Goal: Task Accomplishment & Management: Manage account settings

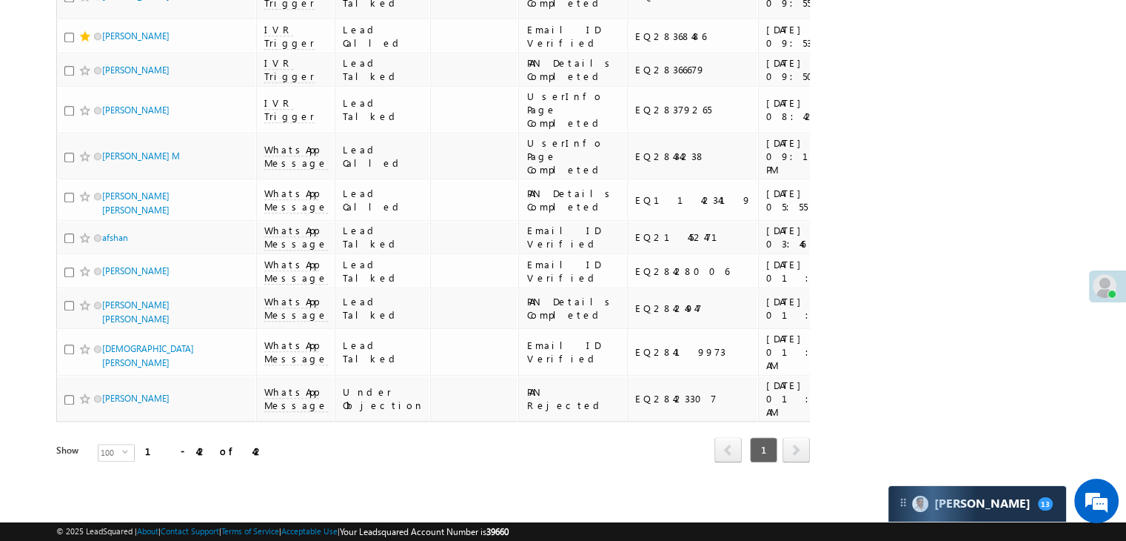
scroll to position [2147, 0]
drag, startPoint x: 118, startPoint y: 311, endPoint x: 101, endPoint y: 371, distance: 62.6
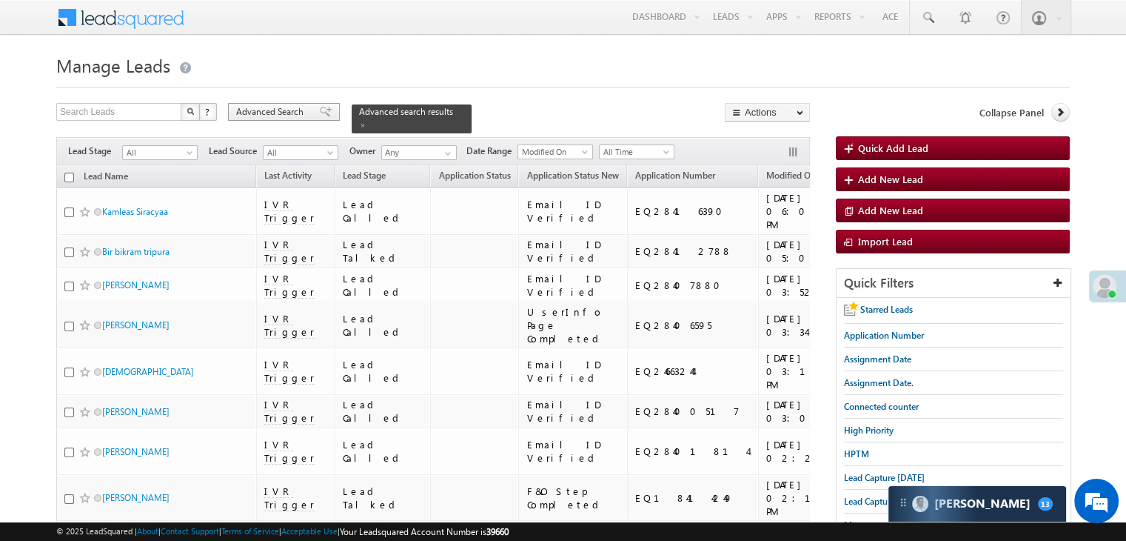
drag, startPoint x: 856, startPoint y: 427, endPoint x: 292, endPoint y: 113, distance: 645.7
click at [856, 427] on span "High Priority" at bounding box center [869, 429] width 50 height 11
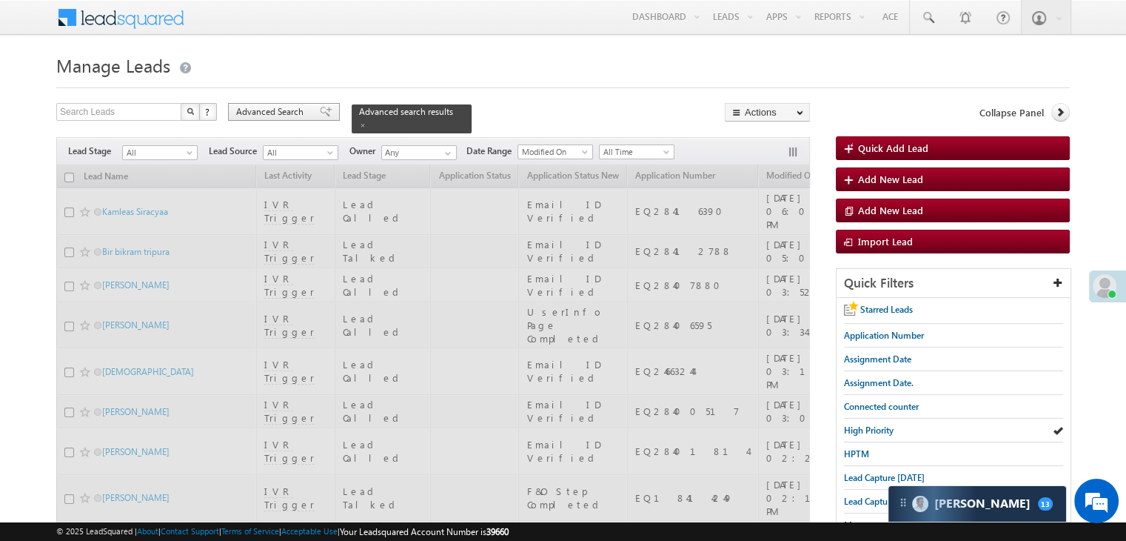
click at [292, 113] on span "Advanced Search" at bounding box center [272, 111] width 72 height 13
click at [0, 0] on div "× Advanced Search" at bounding box center [0, 0] width 0 height 0
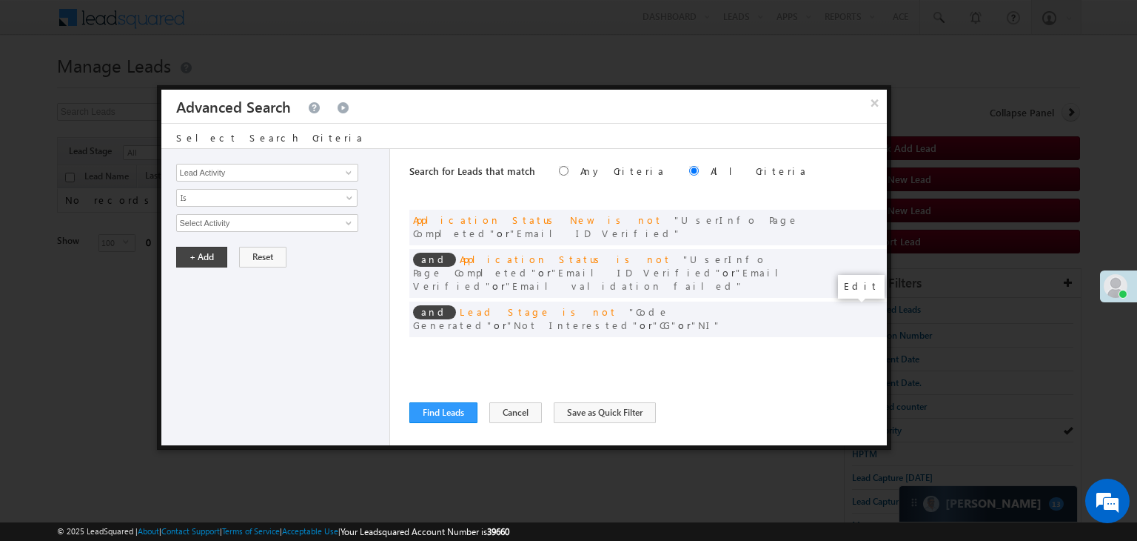
click at [0, 0] on span at bounding box center [0, 0] width 0 height 0
click at [225, 241] on input "[DATE]" at bounding box center [219, 248] width 87 height 19
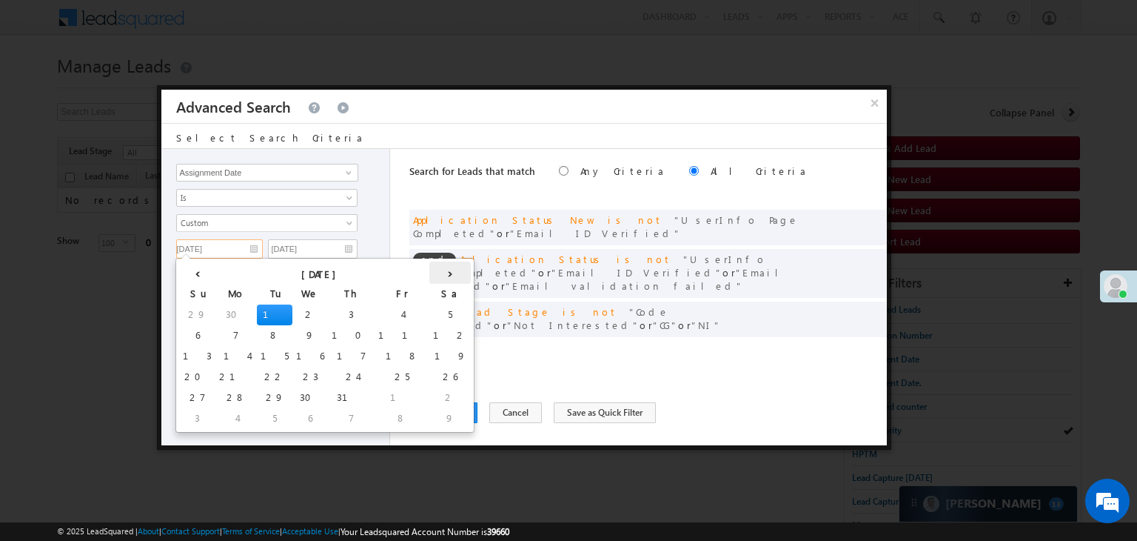
click at [429, 272] on th "›" at bounding box center [449, 272] width 41 height 22
click at [435, 270] on th "›" at bounding box center [453, 272] width 36 height 22
click at [190, 331] on td "7" at bounding box center [199, 335] width 41 height 21
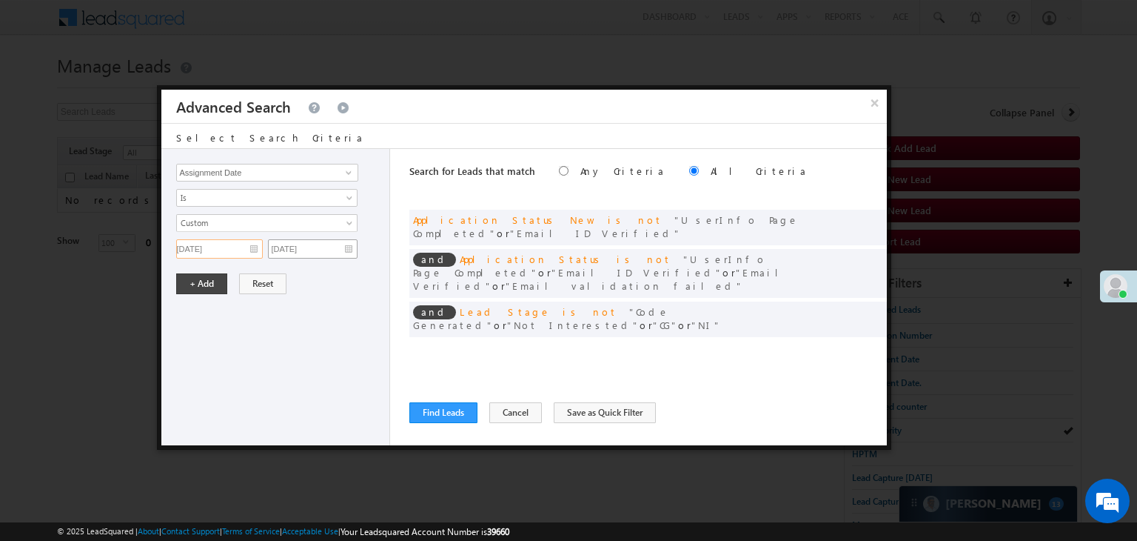
type input "[DATE]"
click at [338, 245] on input "[DATE]" at bounding box center [313, 248] width 90 height 19
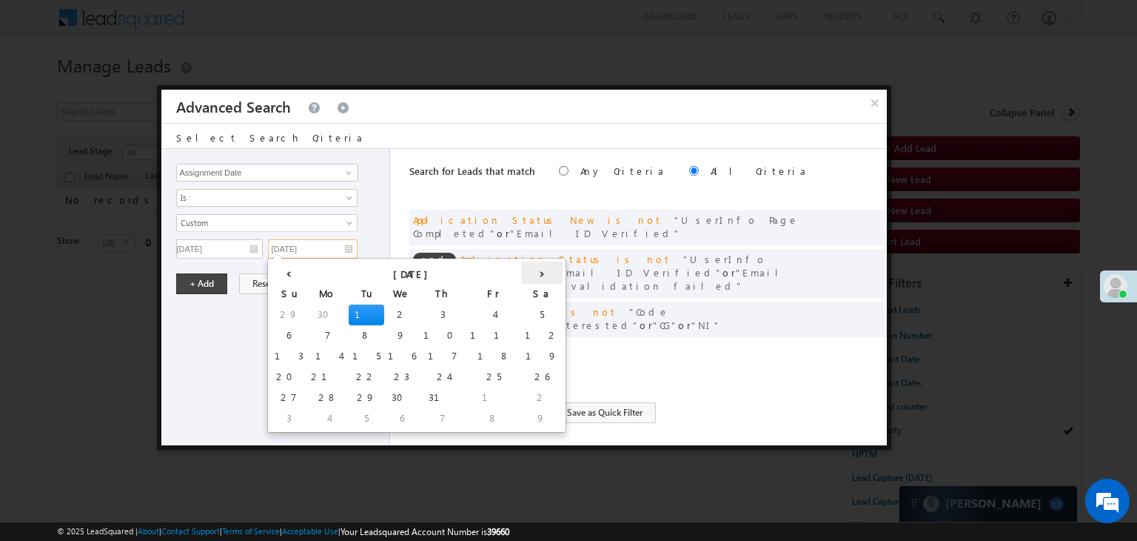
click at [521, 271] on th "›" at bounding box center [541, 272] width 41 height 22
click at [278, 332] on td "7" at bounding box center [291, 335] width 41 height 21
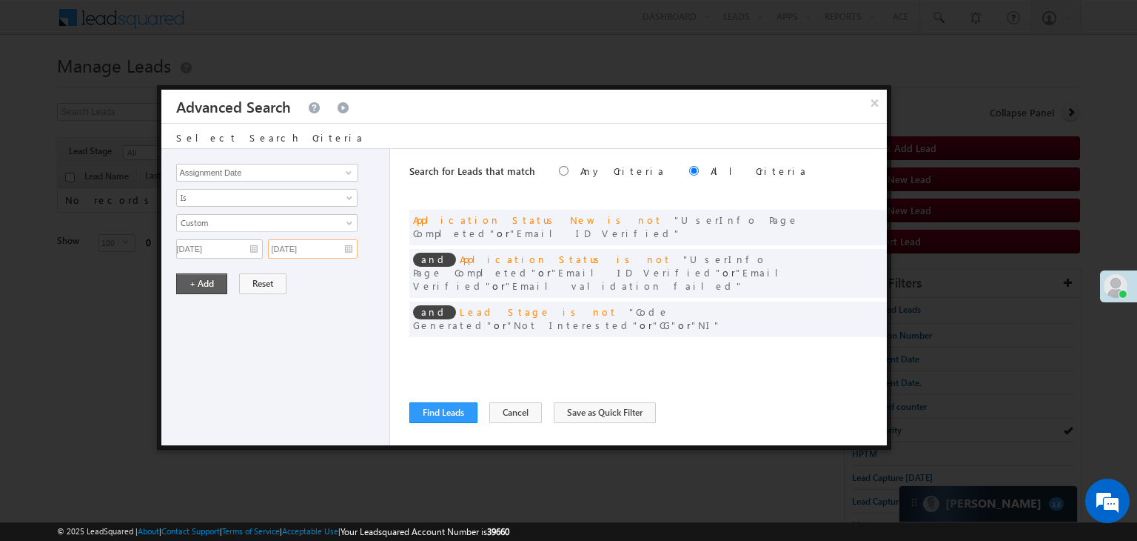
type input "[DATE]"
click at [204, 280] on button "+ Add" at bounding box center [201, 283] width 51 height 21
click at [190, 284] on div "Lead Activity Task Sales Group Prospect Id WA Last Message Timestamp 4th Day Di…" at bounding box center [276, 297] width 230 height 296
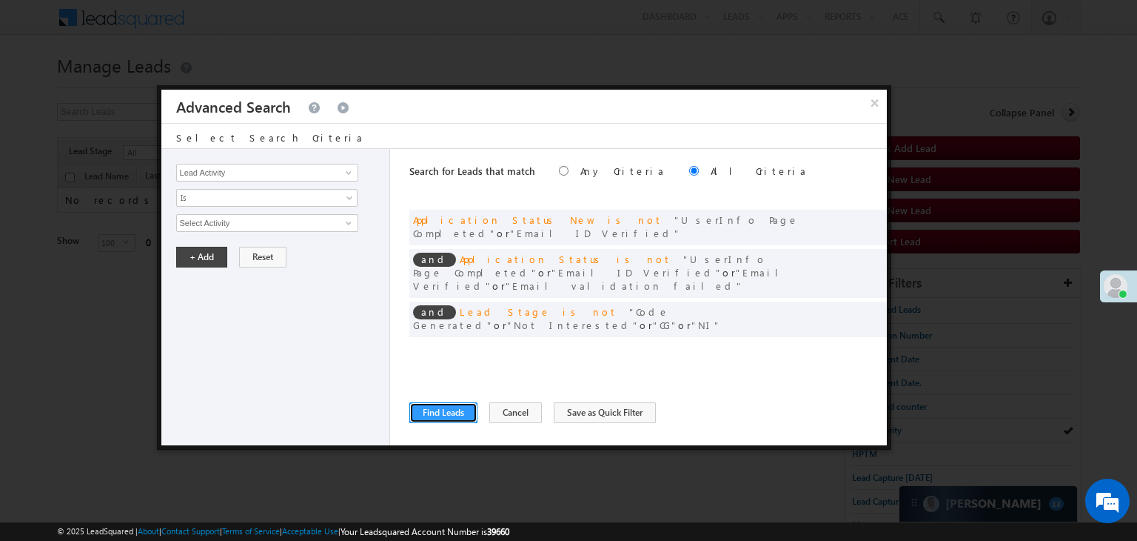
click at [419, 419] on button "Find Leads" at bounding box center [443, 412] width 68 height 21
click at [421, 413] on div "Search Leads X ? 0 results found Advanced Search Advanced Search Advanced searc…" at bounding box center [568, 398] width 1023 height 591
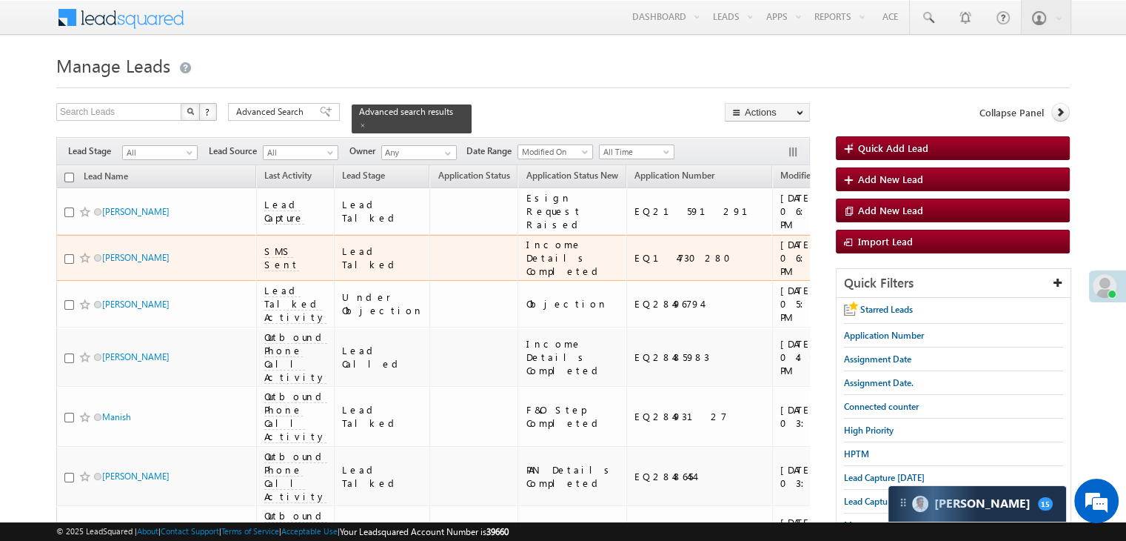
scroll to position [74, 0]
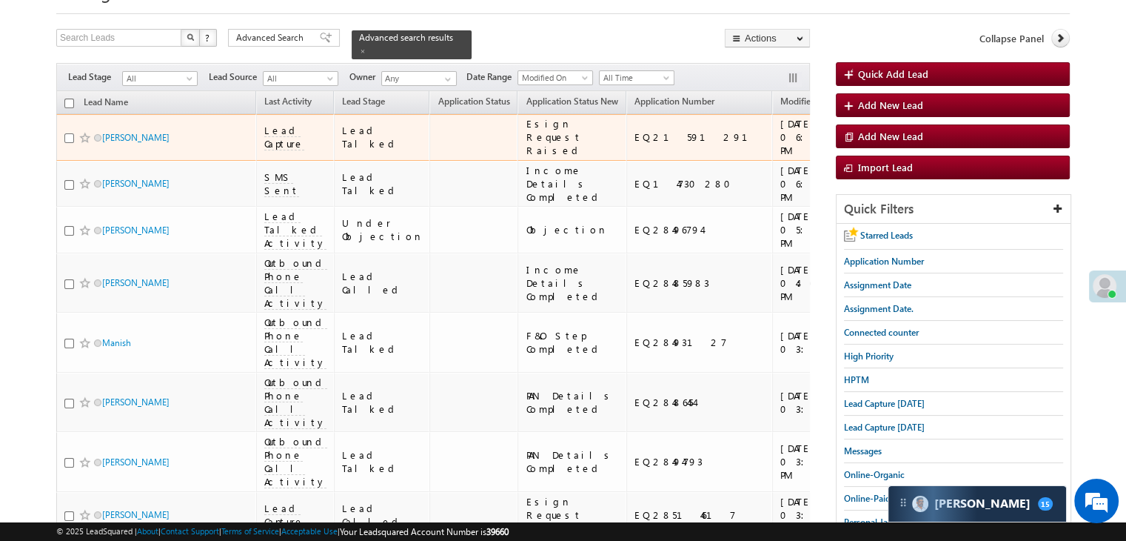
click at [67, 143] on input "checkbox" at bounding box center [69, 138] width 10 height 10
checkbox input "true"
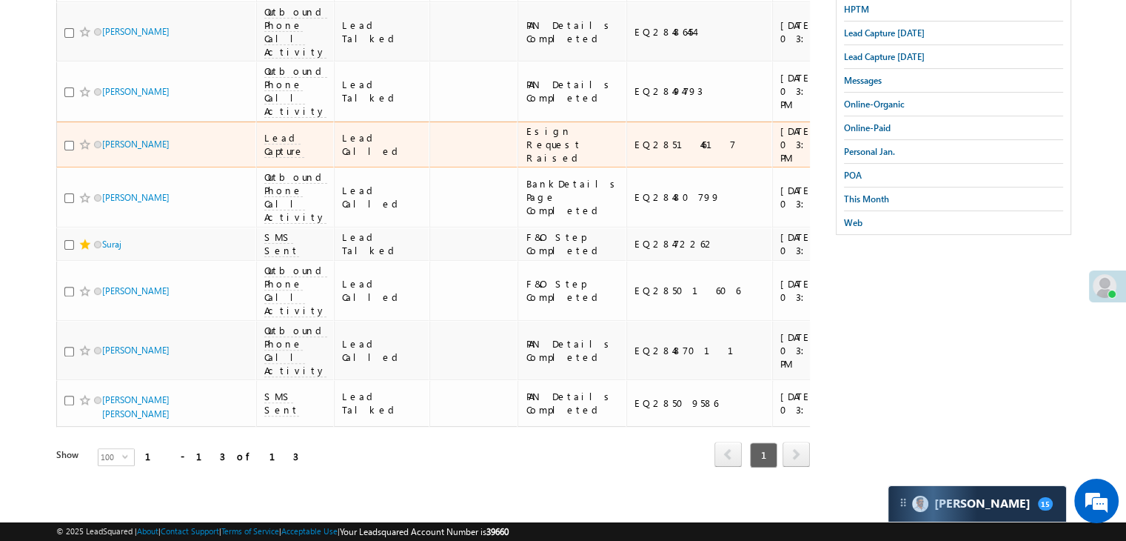
scroll to position [518, 0]
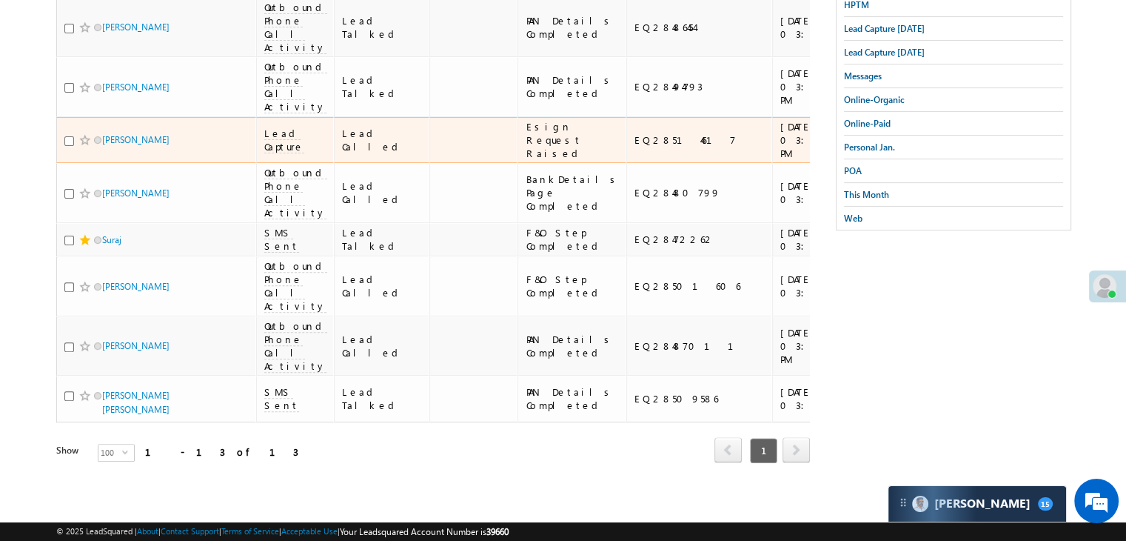
click at [67, 146] on input "checkbox" at bounding box center [69, 141] width 10 height 10
checkbox input "true"
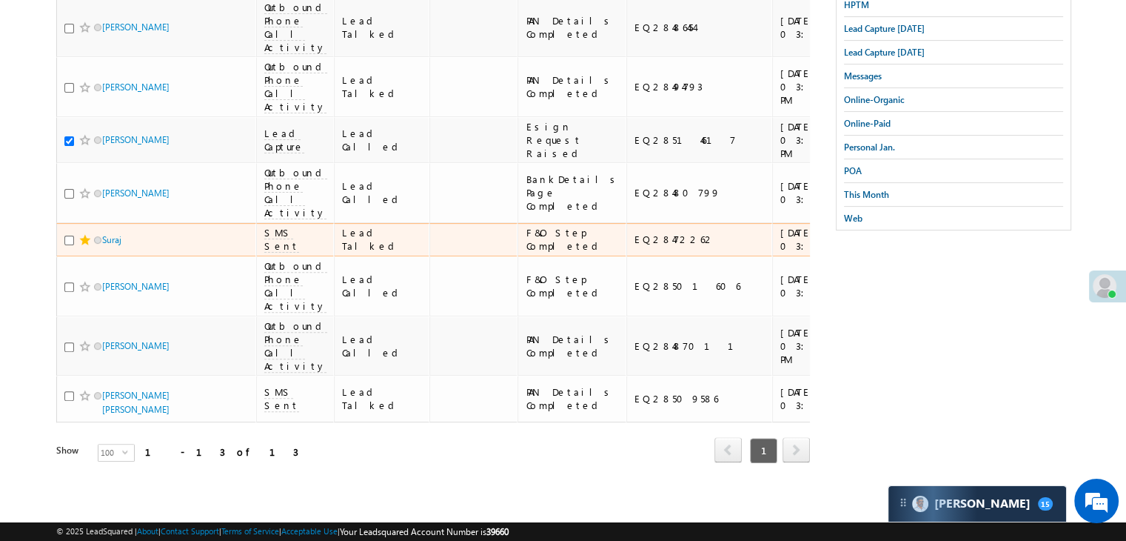
scroll to position [666, 0]
click at [67, 245] on input "checkbox" at bounding box center [69, 240] width 10 height 10
checkbox input "true"
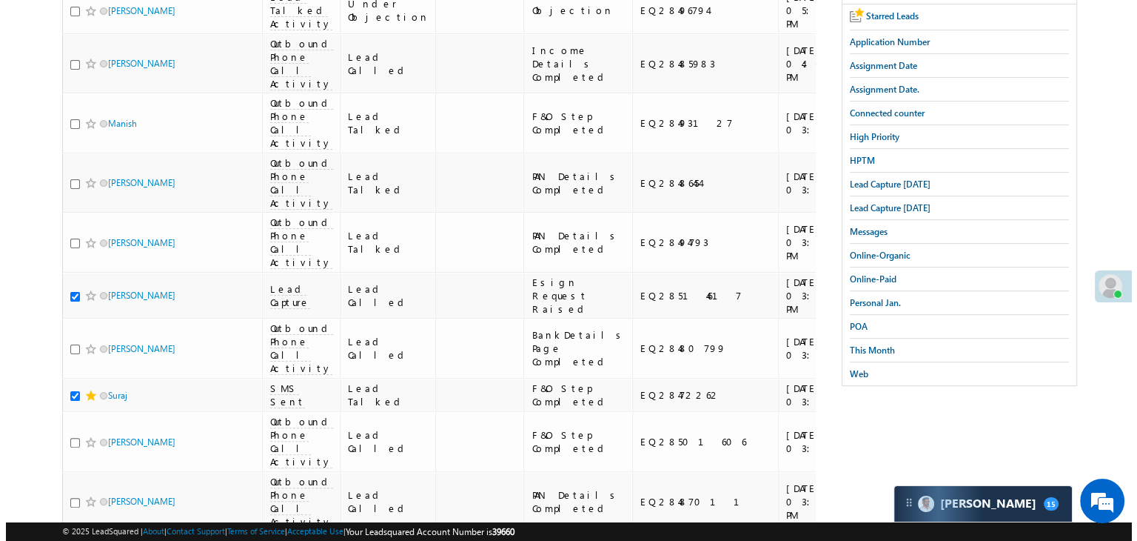
scroll to position [0, 0]
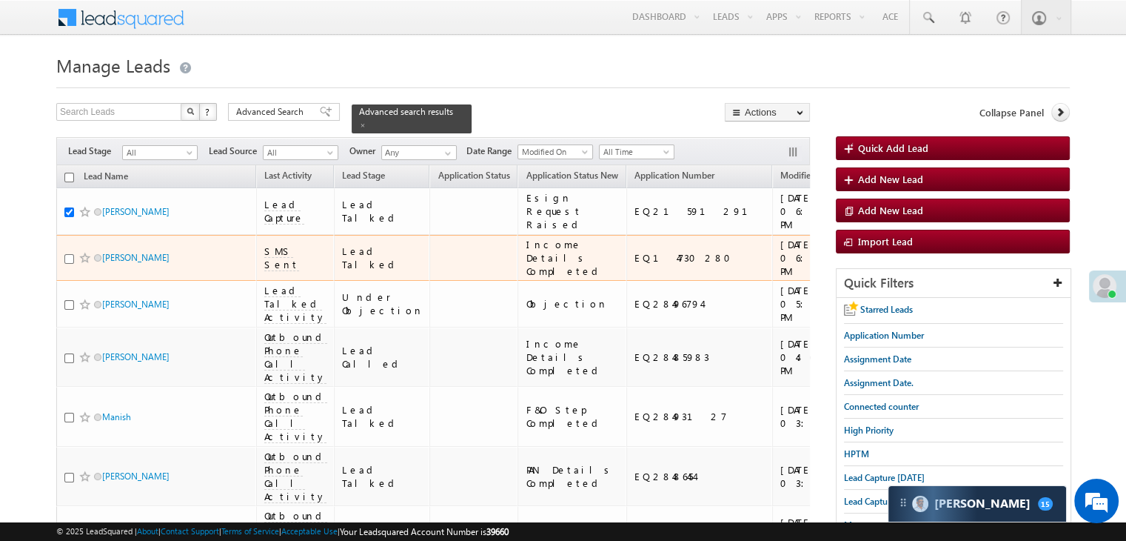
click at [68, 264] on input "checkbox" at bounding box center [69, 259] width 10 height 10
checkbox input "true"
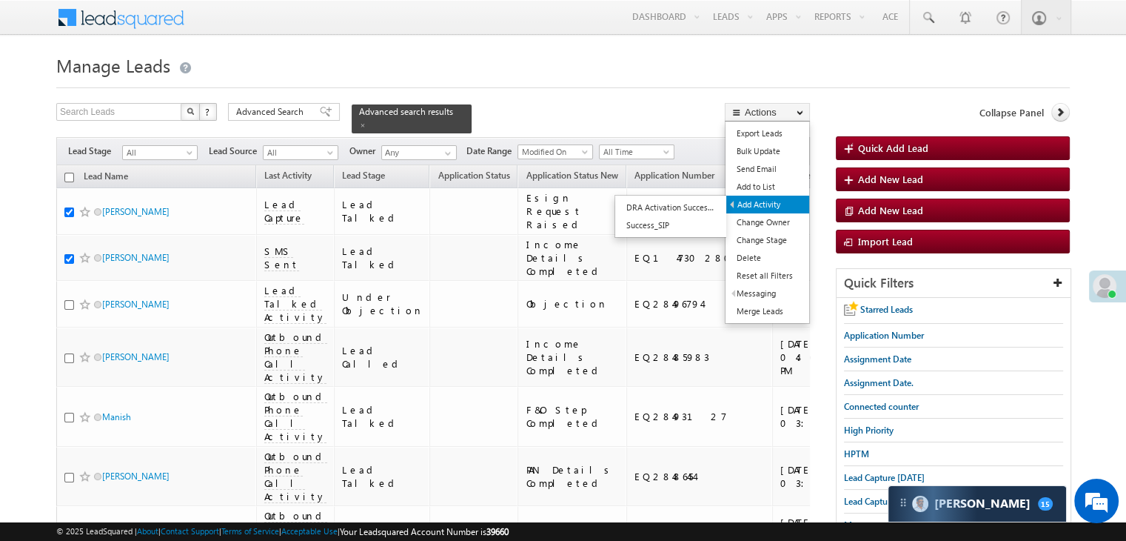
click at [761, 203] on link "Add Activity" at bounding box center [767, 204] width 83 height 18
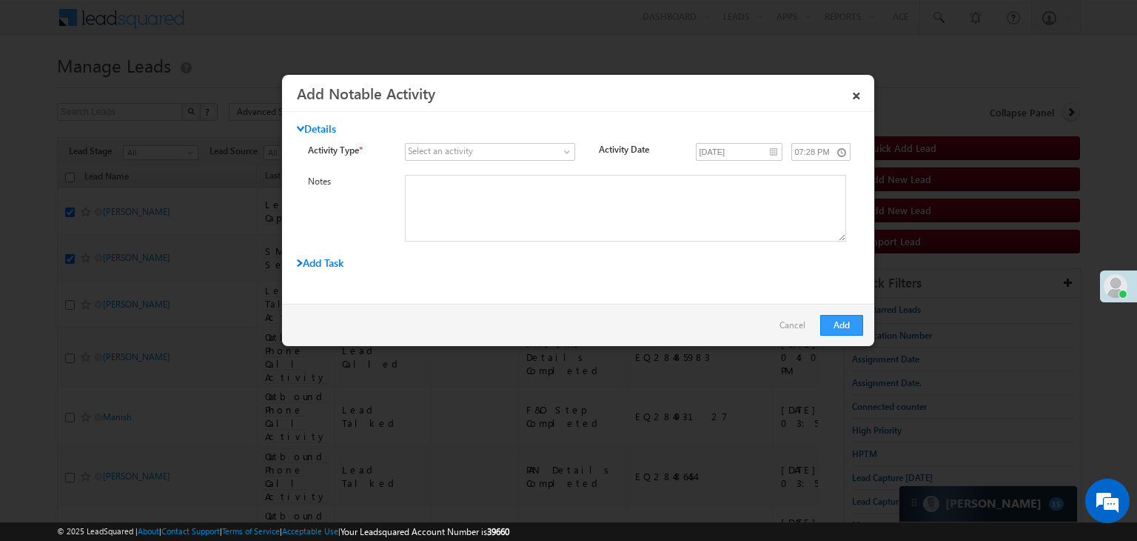
click at [560, 154] on link at bounding box center [490, 152] width 170 height 18
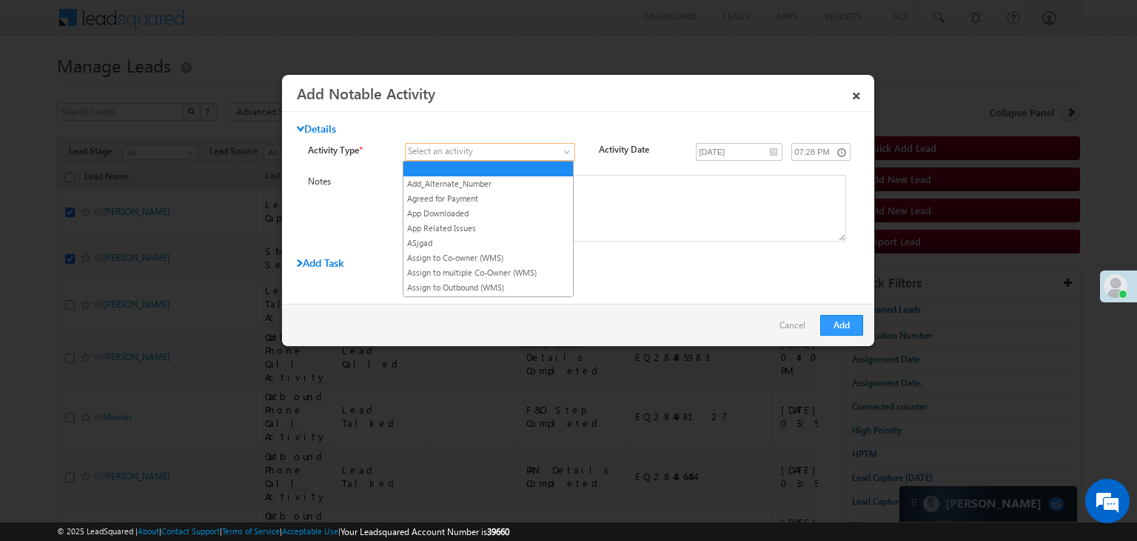
click at [532, 152] on span at bounding box center [481, 151] width 151 height 13
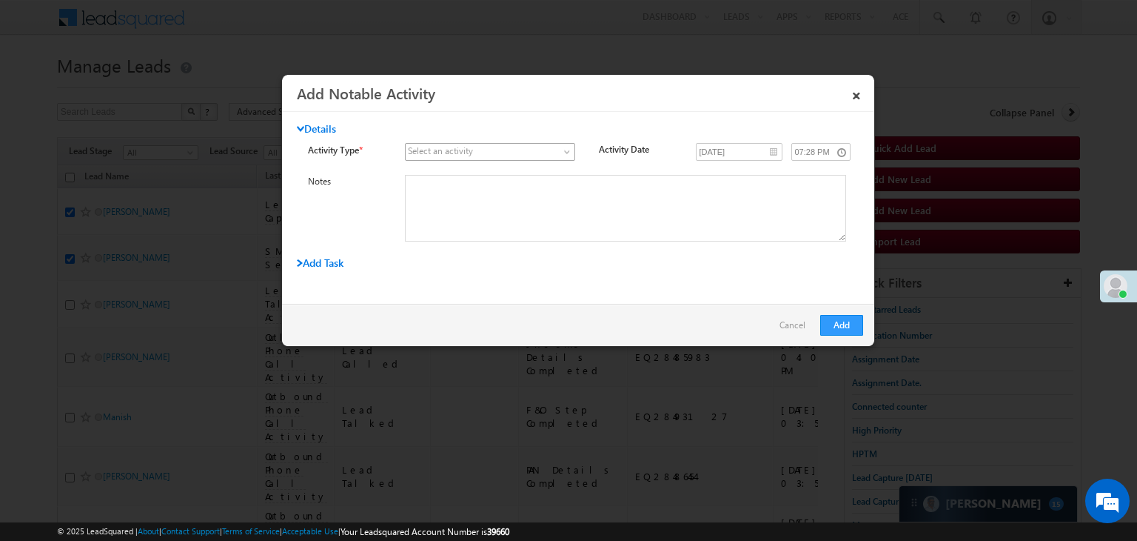
click at [541, 152] on span at bounding box center [481, 151] width 151 height 13
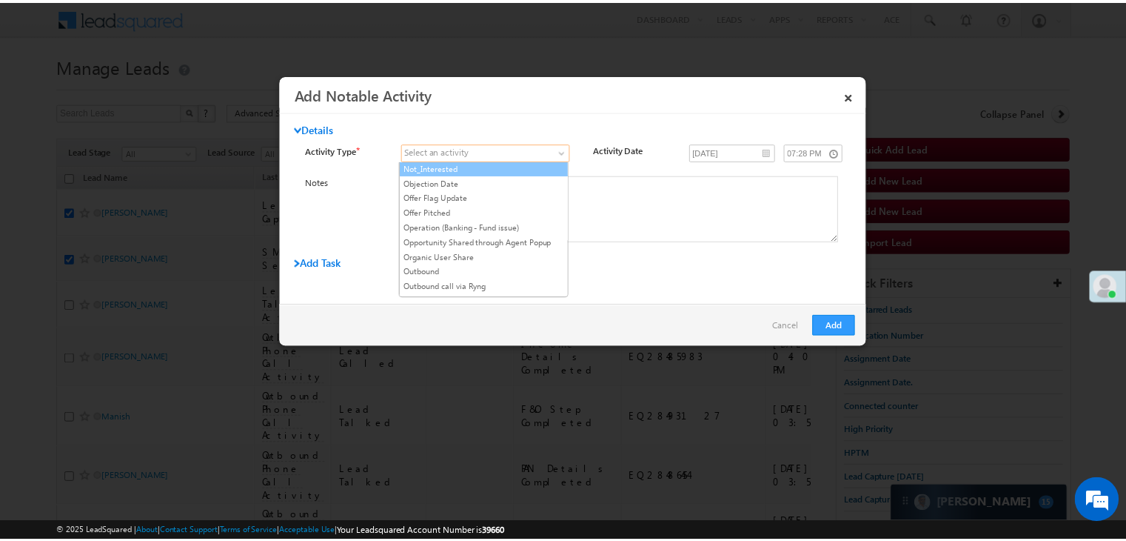
scroll to position [992, 0]
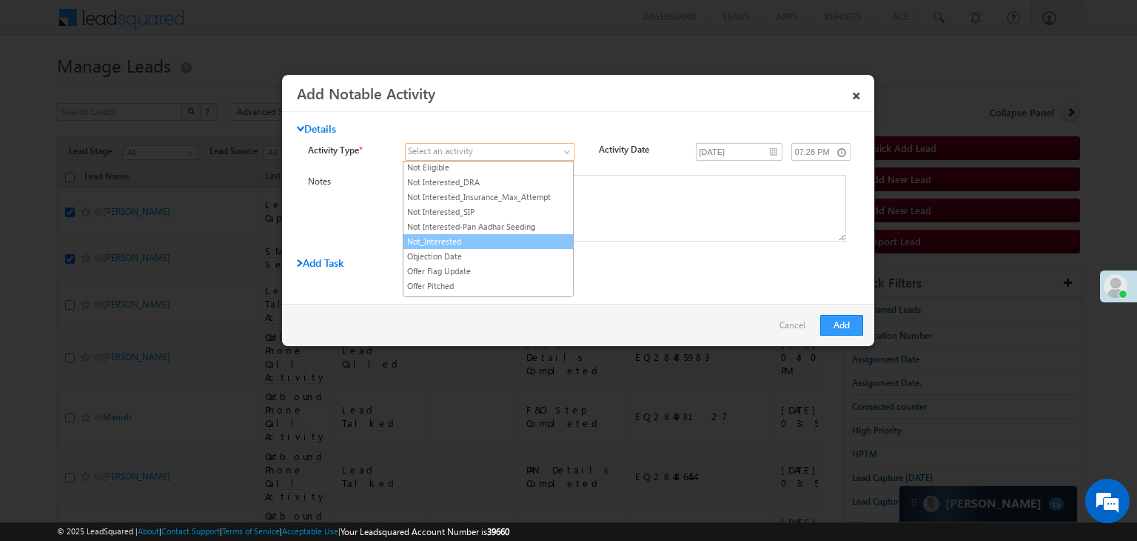
click at [461, 235] on link "Not_Interested" at bounding box center [489, 241] width 170 height 13
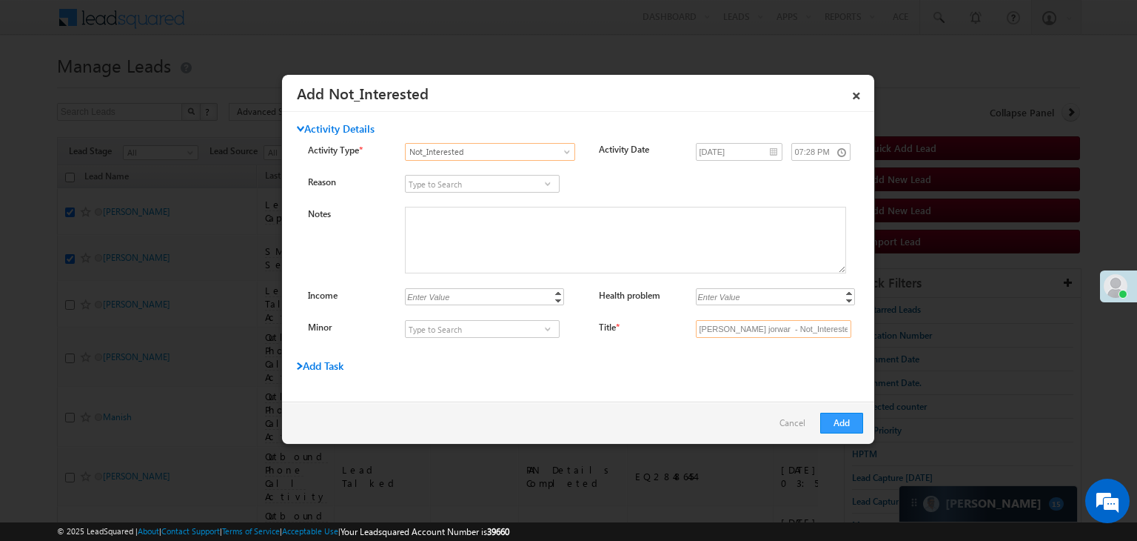
click at [769, 324] on input "[PERSON_NAME] jorwar - Not_Interested" at bounding box center [774, 329] width 156 height 18
type input "na"
click at [832, 420] on button "Add" at bounding box center [841, 422] width 43 height 21
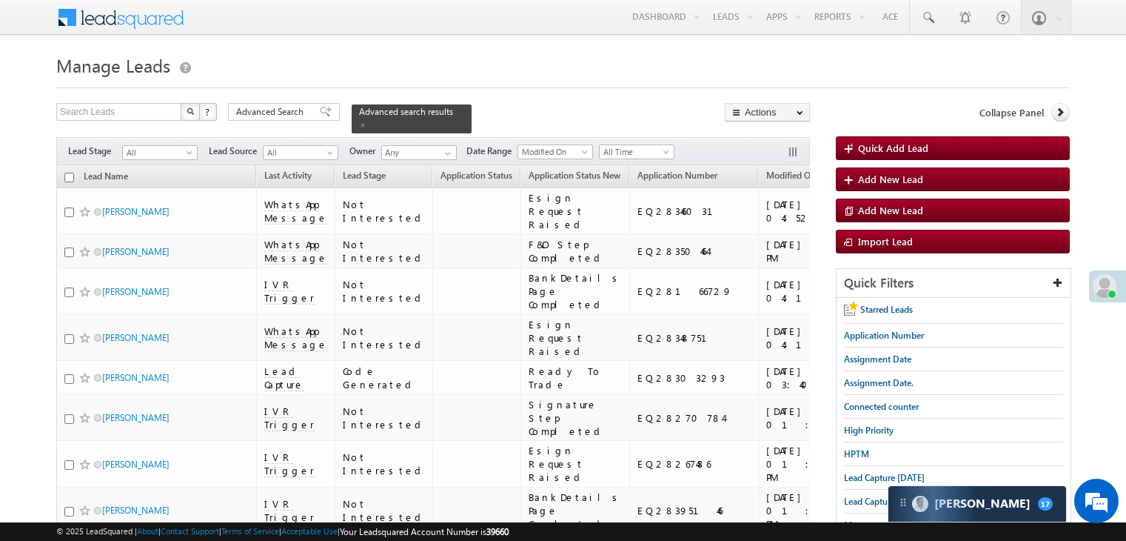
click at [320, 115] on span at bounding box center [326, 112] width 12 height 10
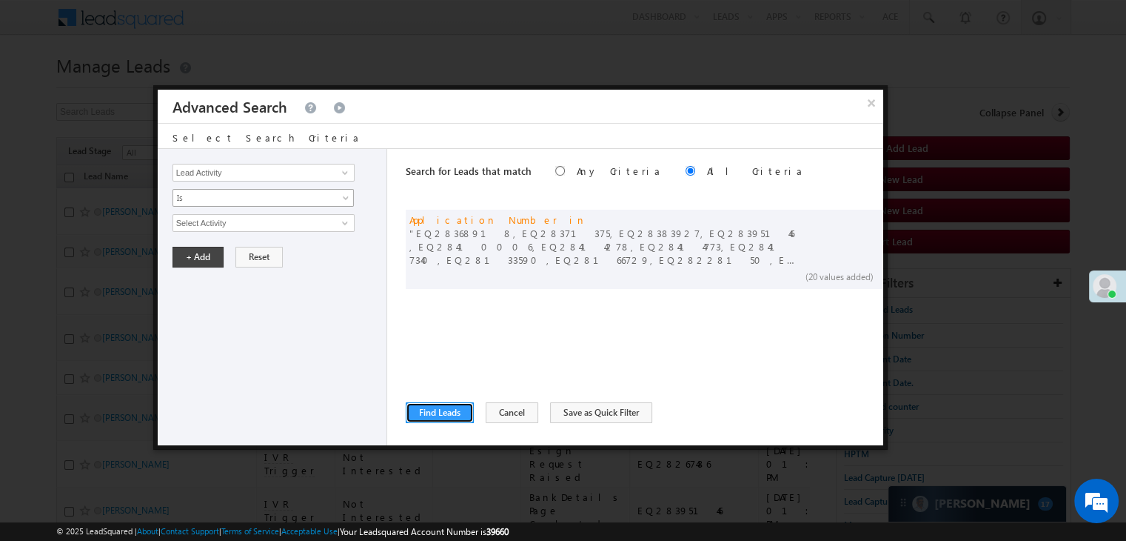
drag, startPoint x: 427, startPoint y: 408, endPoint x: 36, endPoint y: 204, distance: 441.8
click at [427, 408] on button "Find Leads" at bounding box center [440, 412] width 68 height 21
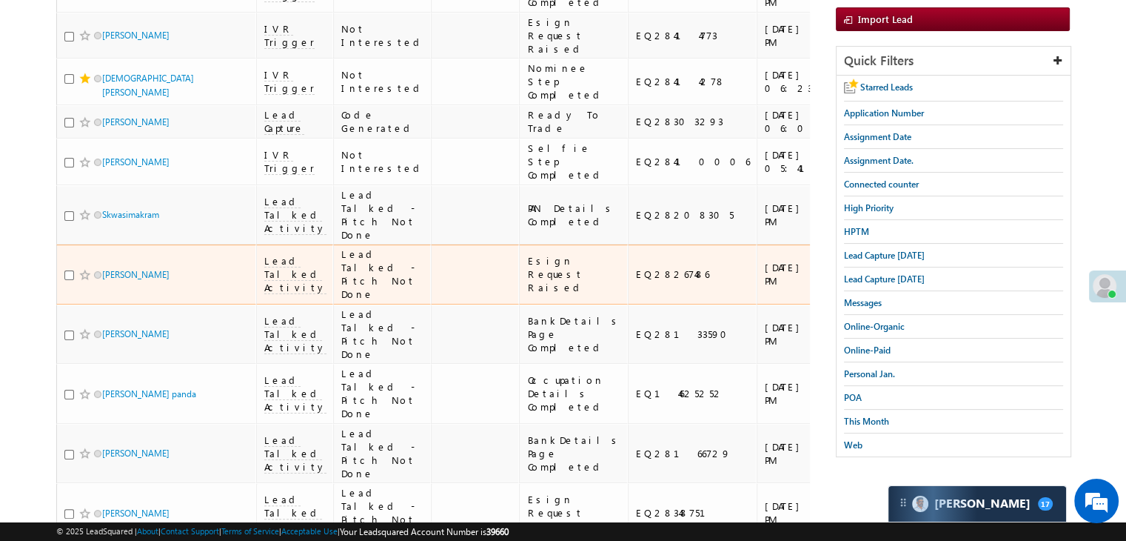
scroll to position [370, 0]
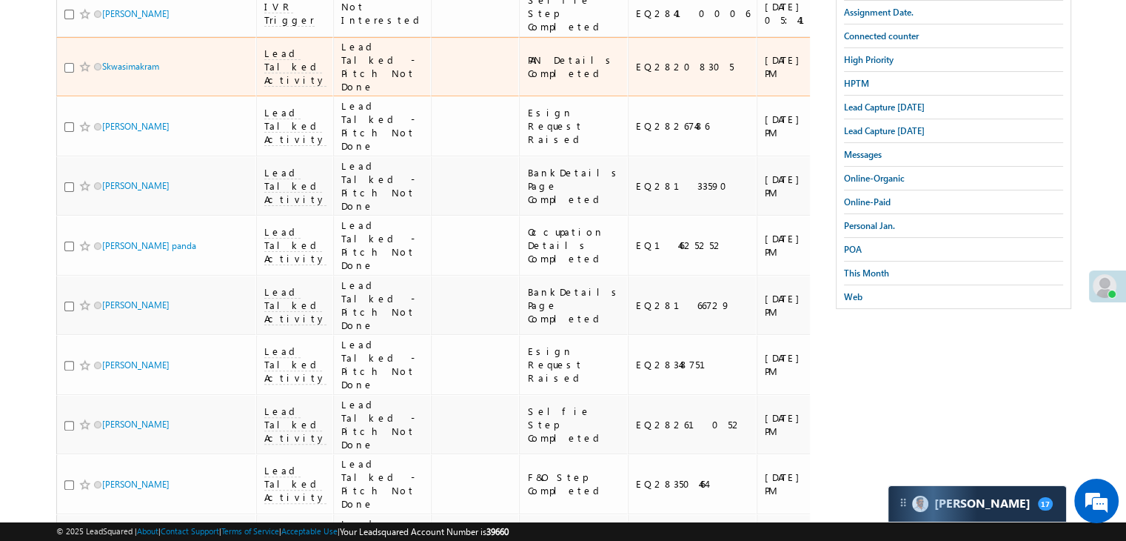
click at [69, 73] on input "checkbox" at bounding box center [69, 68] width 10 height 10
checkbox input "true"
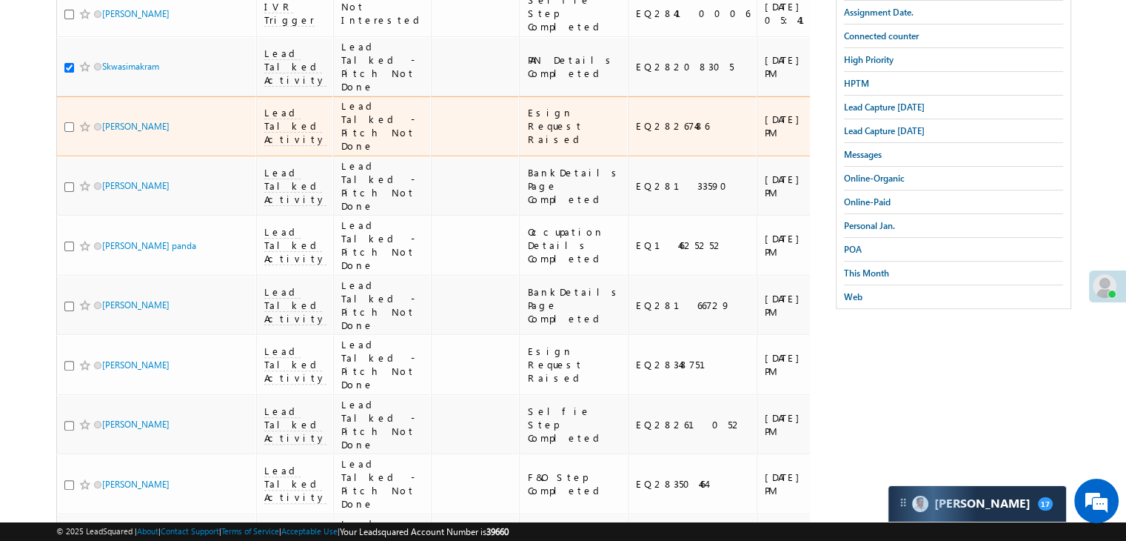
click at [70, 132] on input "checkbox" at bounding box center [69, 127] width 10 height 10
checkbox input "true"
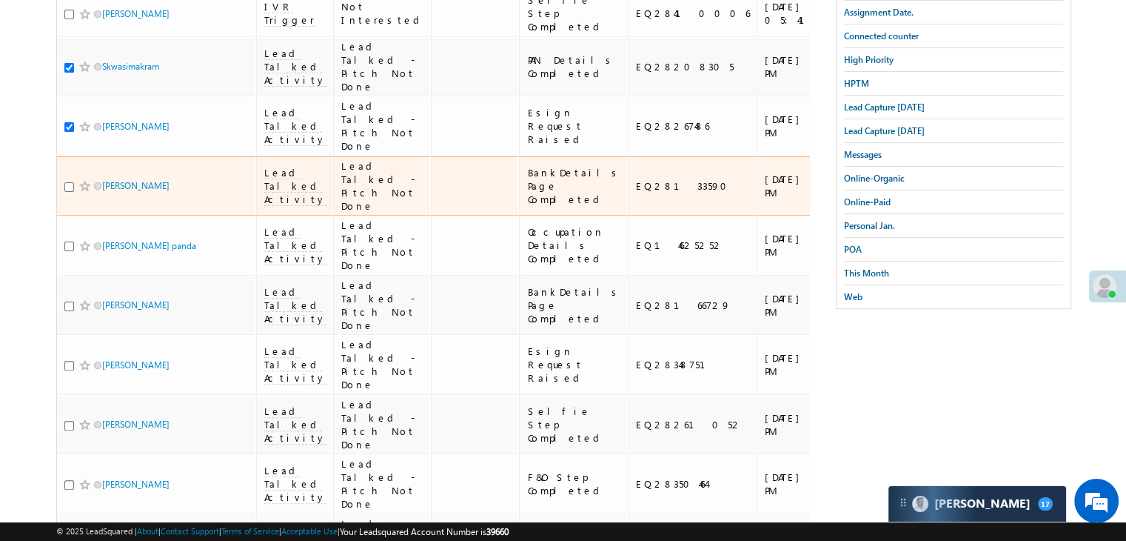
click at [68, 192] on input "checkbox" at bounding box center [69, 187] width 10 height 10
checkbox input "true"
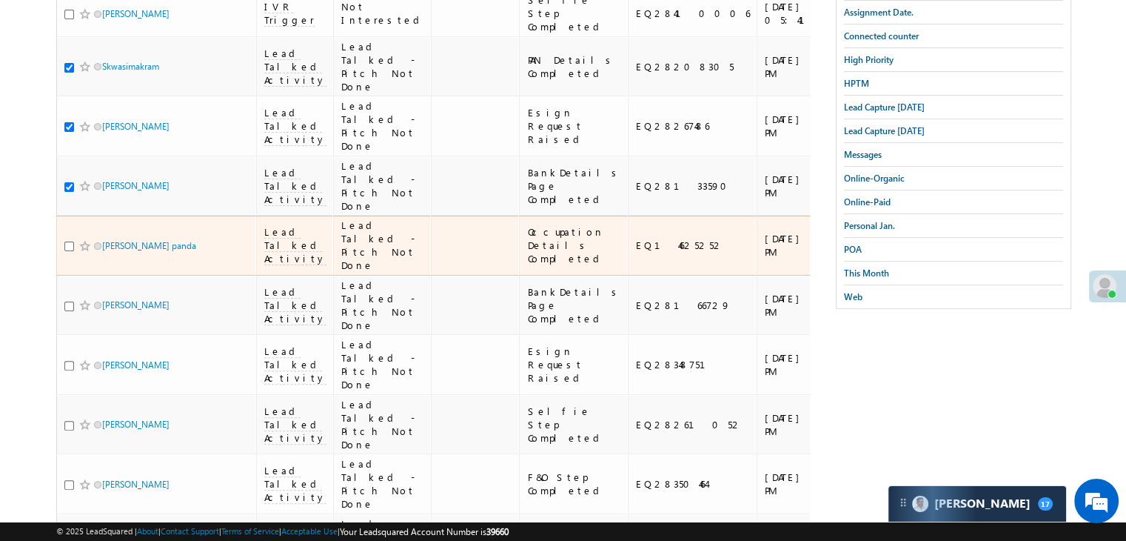
scroll to position [518, 0]
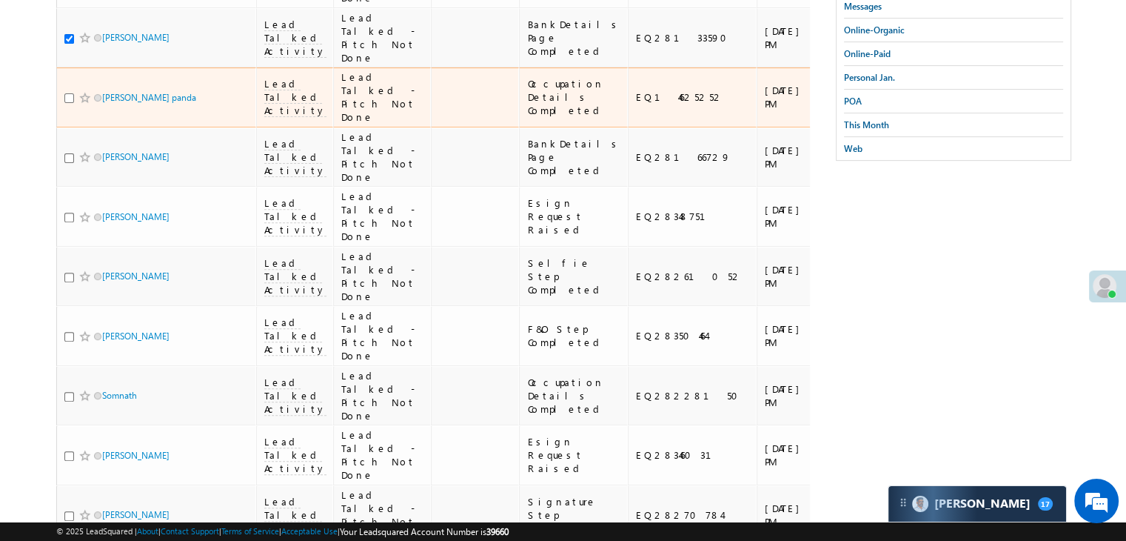
click at [70, 103] on input "checkbox" at bounding box center [69, 98] width 10 height 10
checkbox input "true"
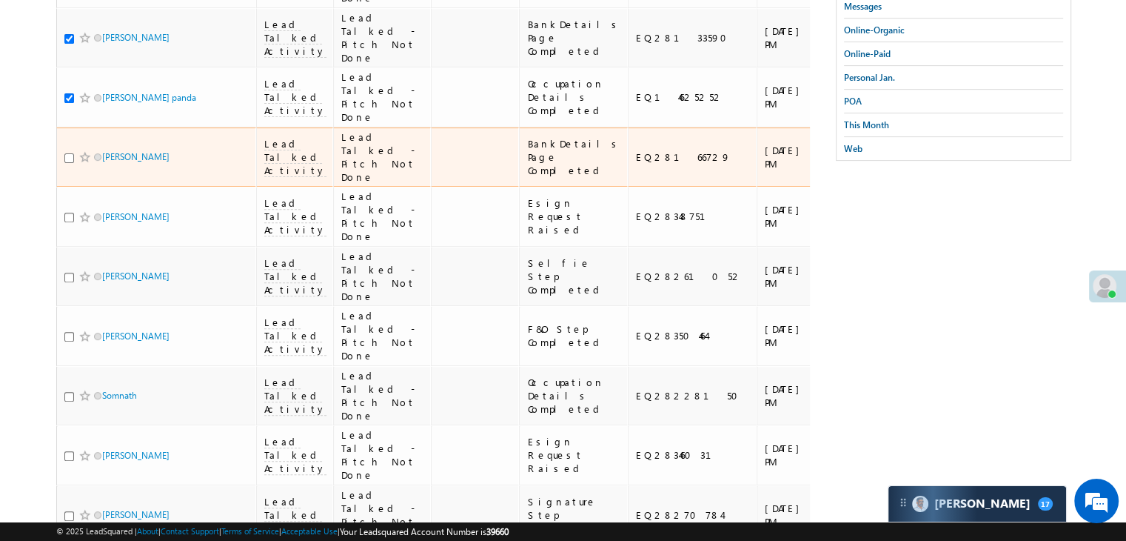
click at [65, 163] on input "checkbox" at bounding box center [69, 158] width 10 height 10
checkbox input "true"
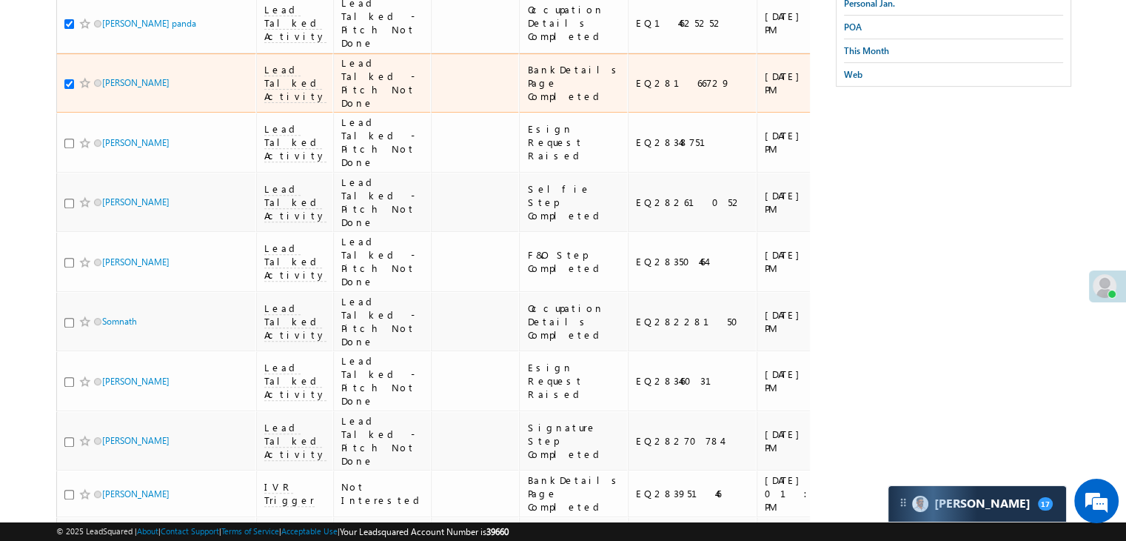
scroll to position [666, 0]
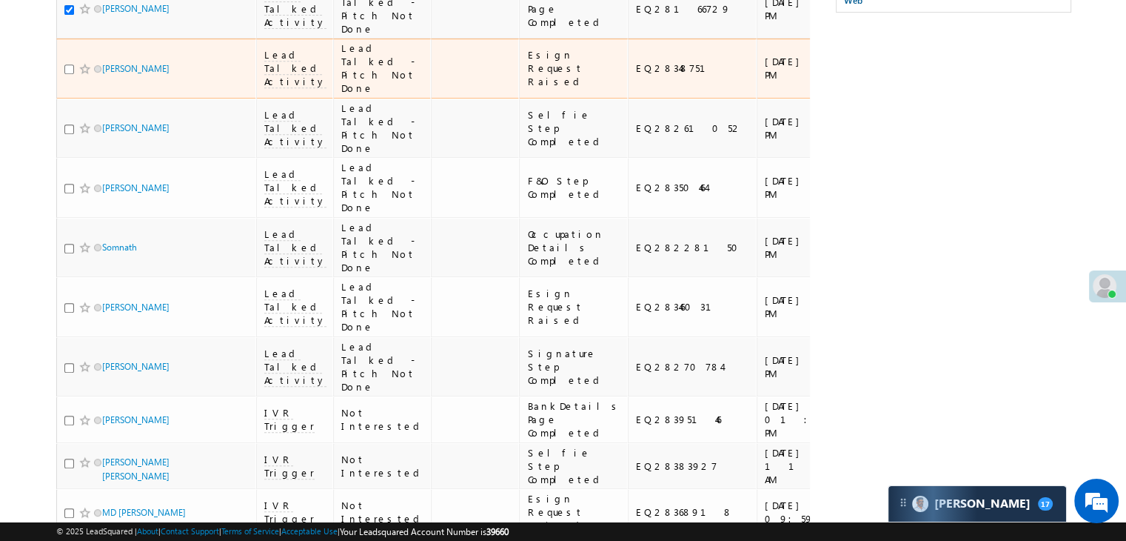
drag, startPoint x: 68, startPoint y: 418, endPoint x: 68, endPoint y: 498, distance: 79.2
click at [68, 74] on input "checkbox" at bounding box center [69, 69] width 10 height 10
checkbox input "true"
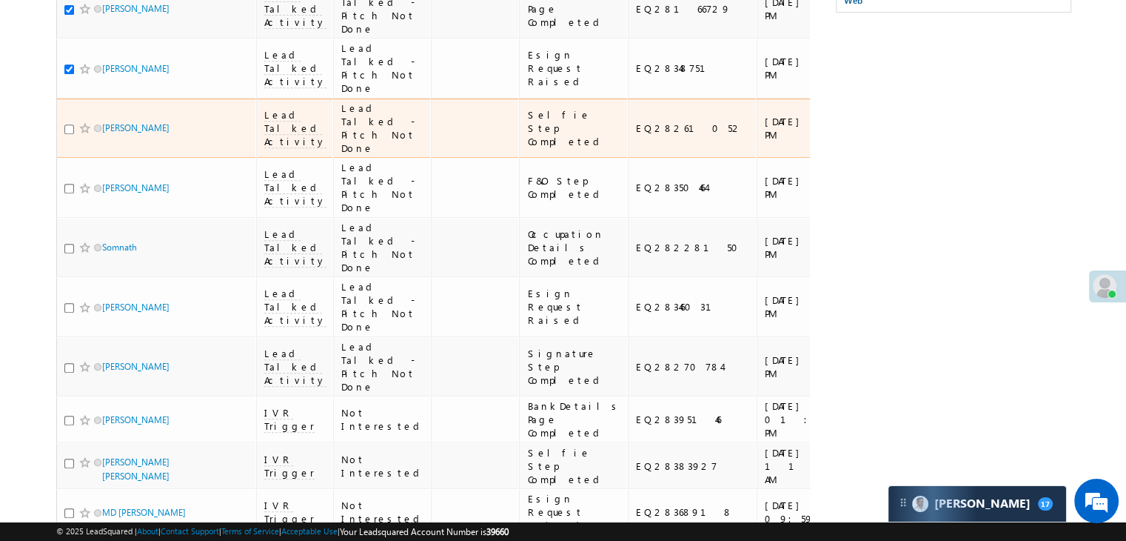
click at [70, 134] on input "checkbox" at bounding box center [69, 129] width 10 height 10
checkbox input "true"
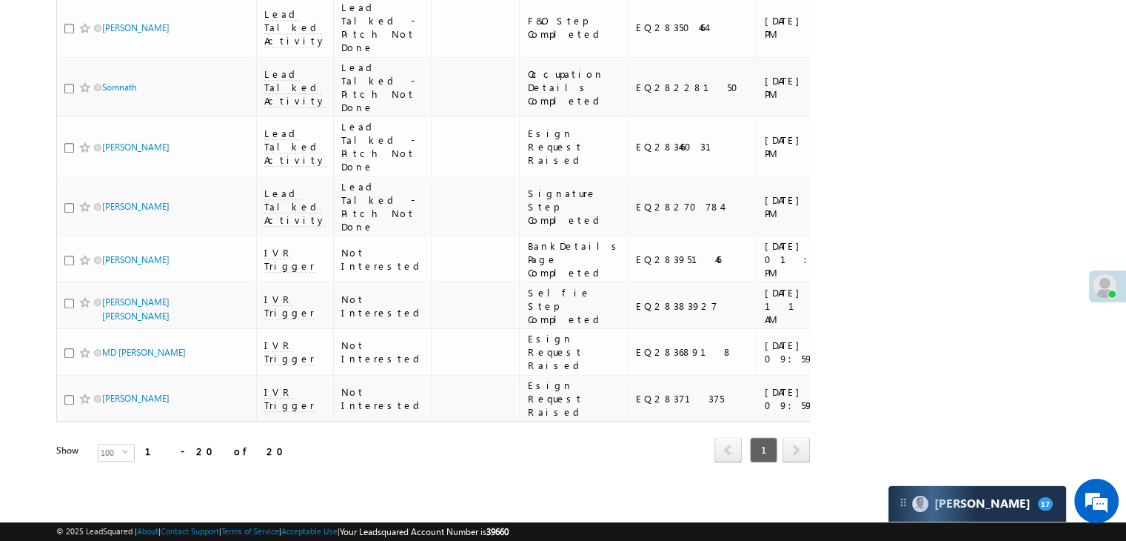
scroll to position [1066, 0]
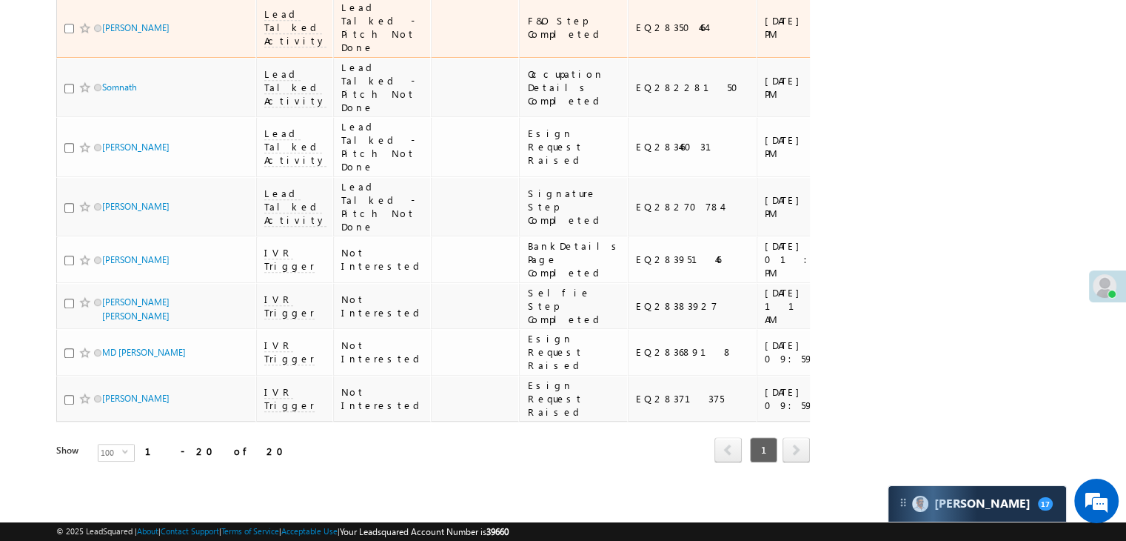
click at [68, 33] on input "checkbox" at bounding box center [69, 29] width 10 height 10
checkbox input "true"
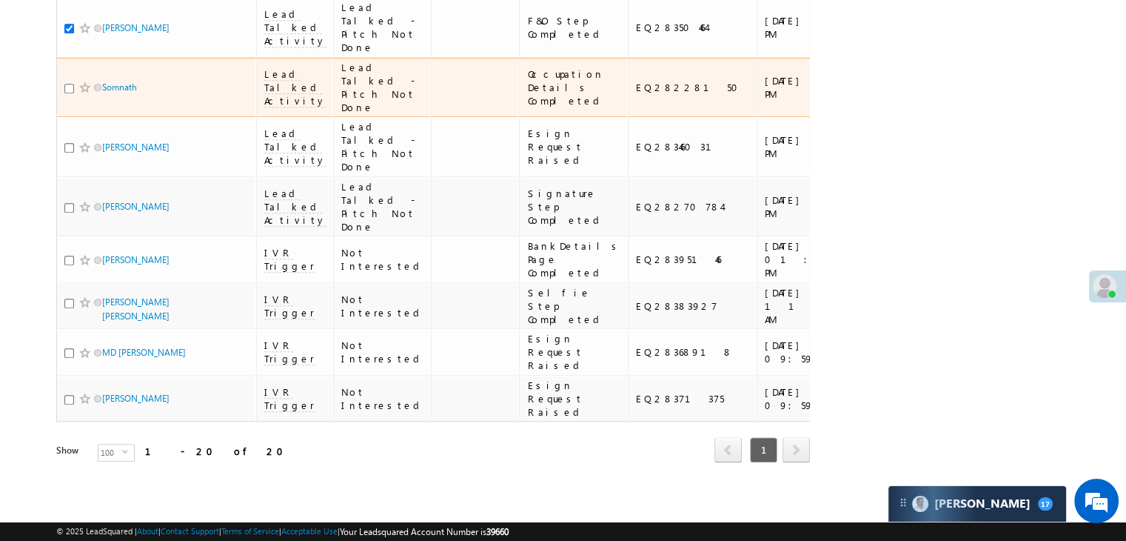
click at [67, 93] on input "checkbox" at bounding box center [69, 89] width 10 height 10
checkbox input "true"
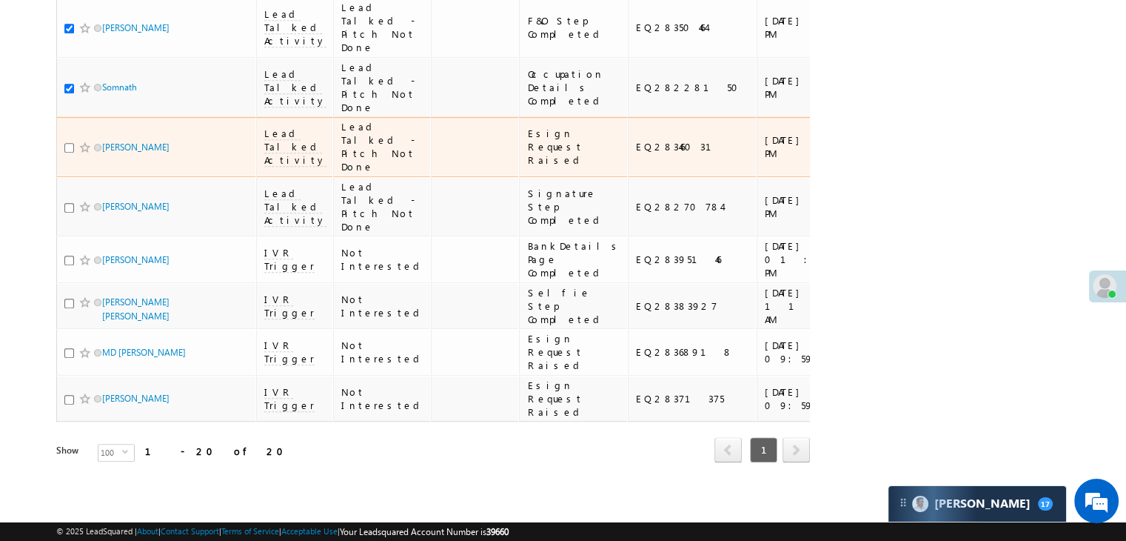
click at [69, 153] on input "checkbox" at bounding box center [69, 148] width 10 height 10
checkbox input "true"
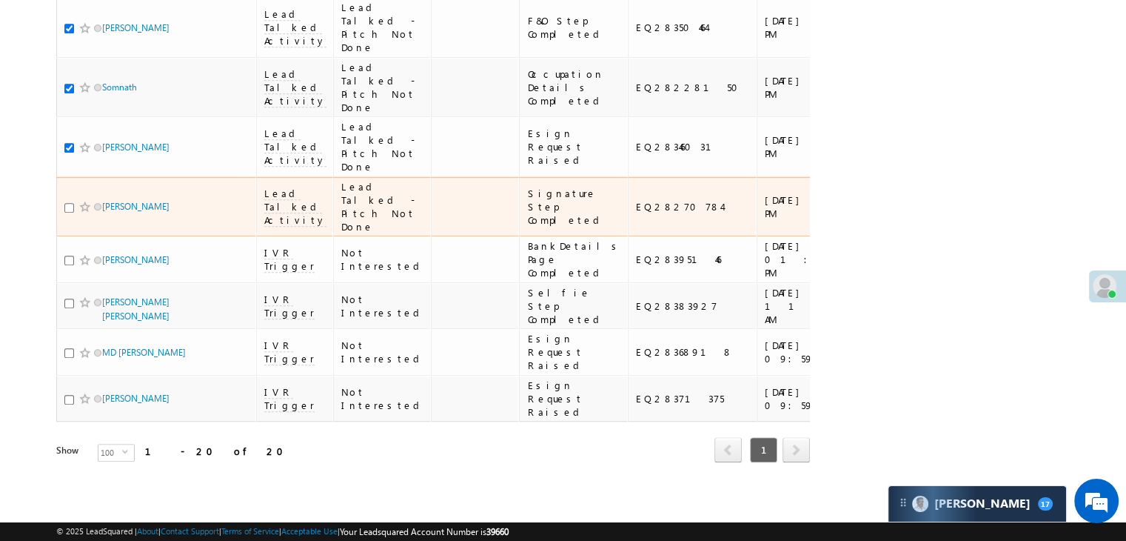
click at [69, 213] on input "checkbox" at bounding box center [69, 208] width 10 height 10
checkbox input "true"
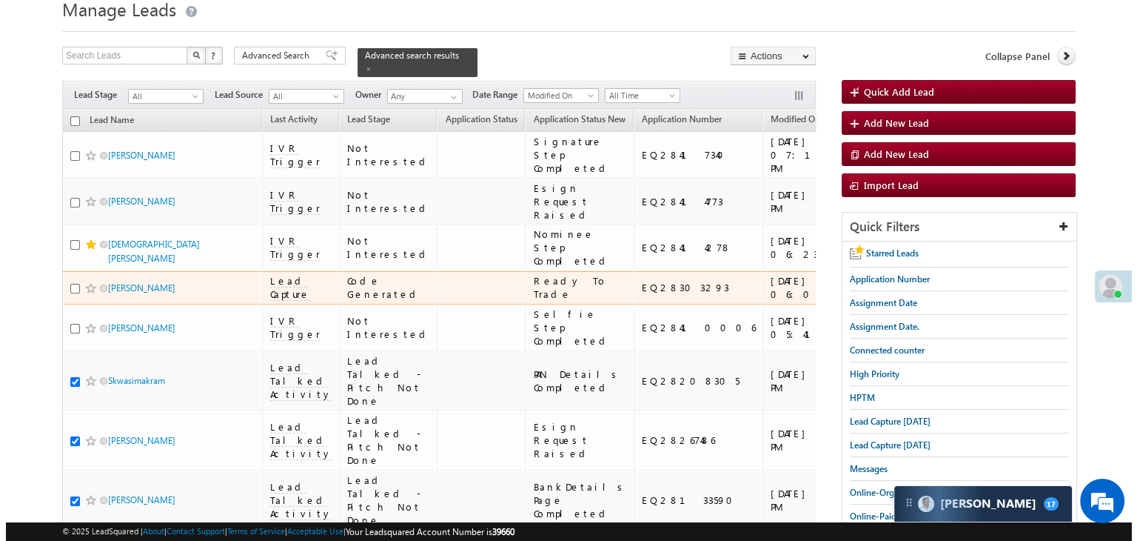
scroll to position [0, 0]
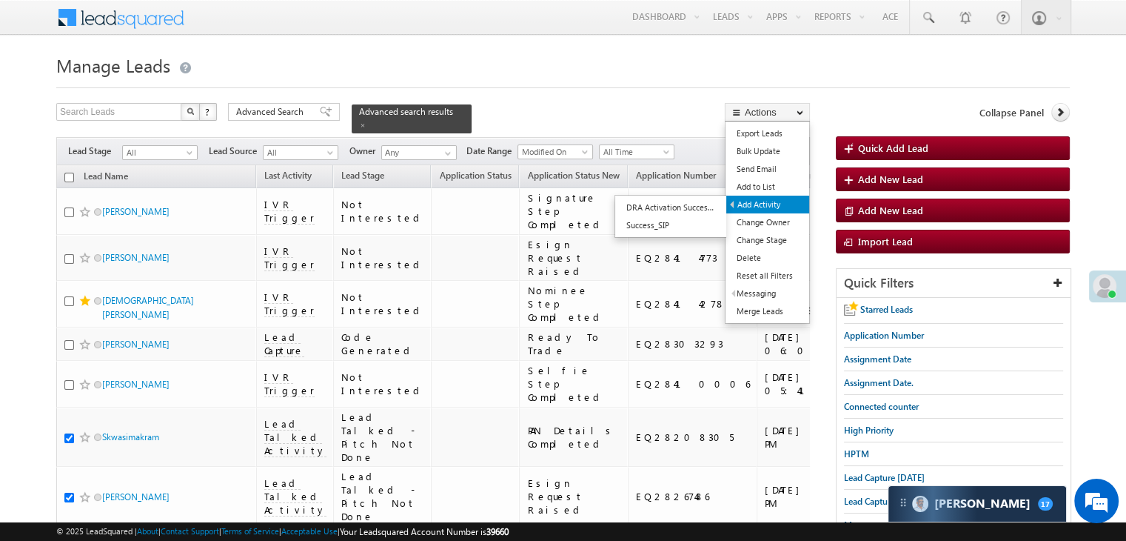
click at [766, 205] on link "Add Activity" at bounding box center [767, 204] width 83 height 18
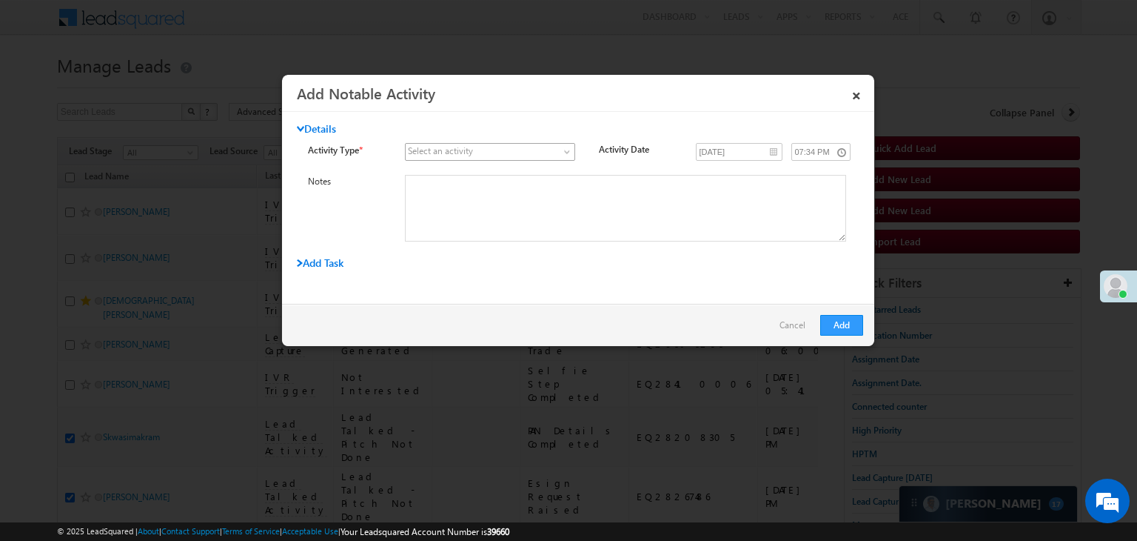
click at [544, 153] on span at bounding box center [481, 151] width 151 height 13
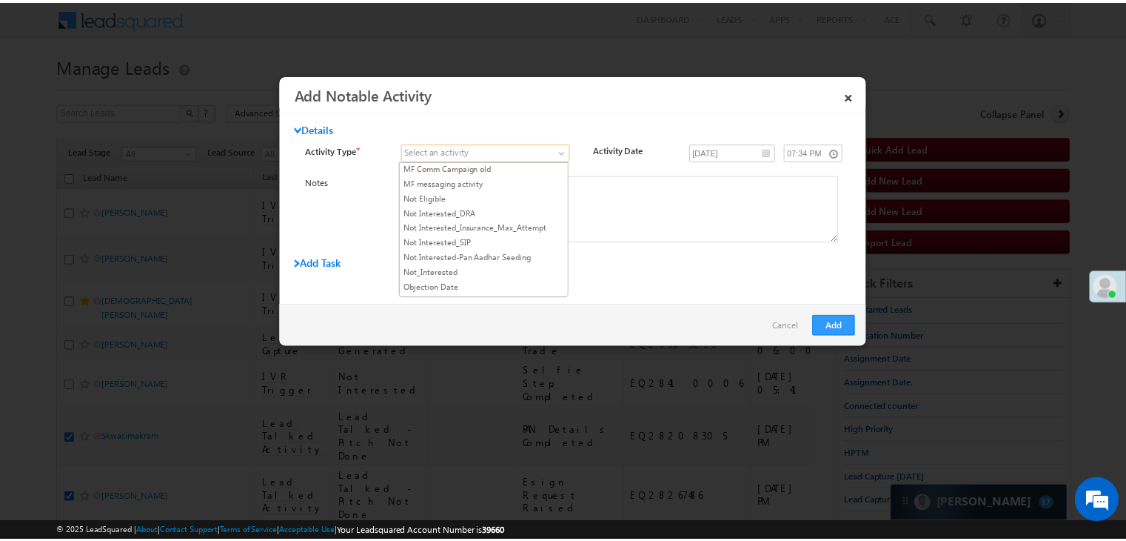
scroll to position [1037, 0]
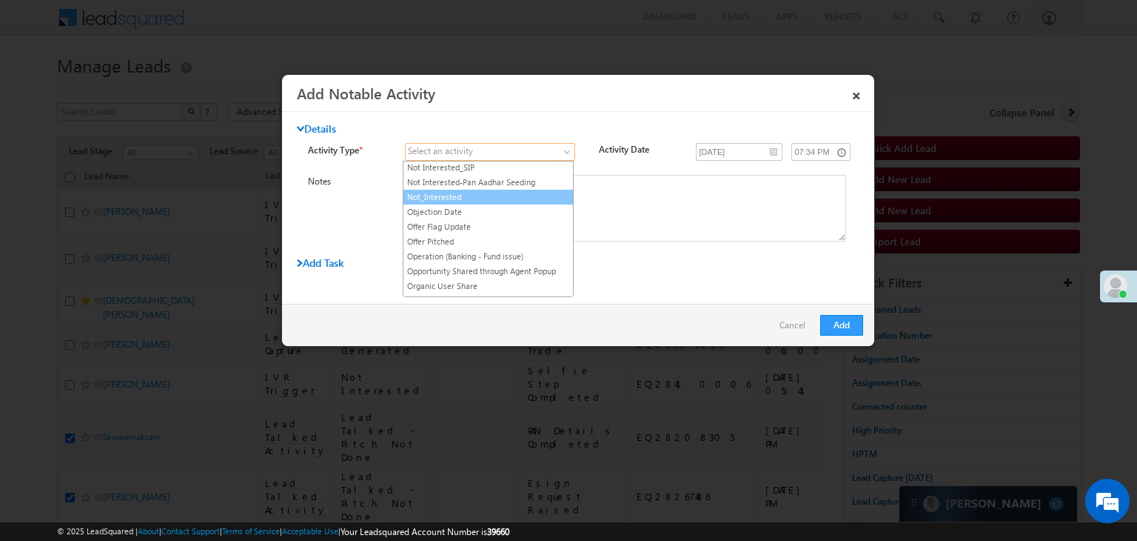
click at [497, 190] on link "Not_Interested" at bounding box center [489, 196] width 170 height 13
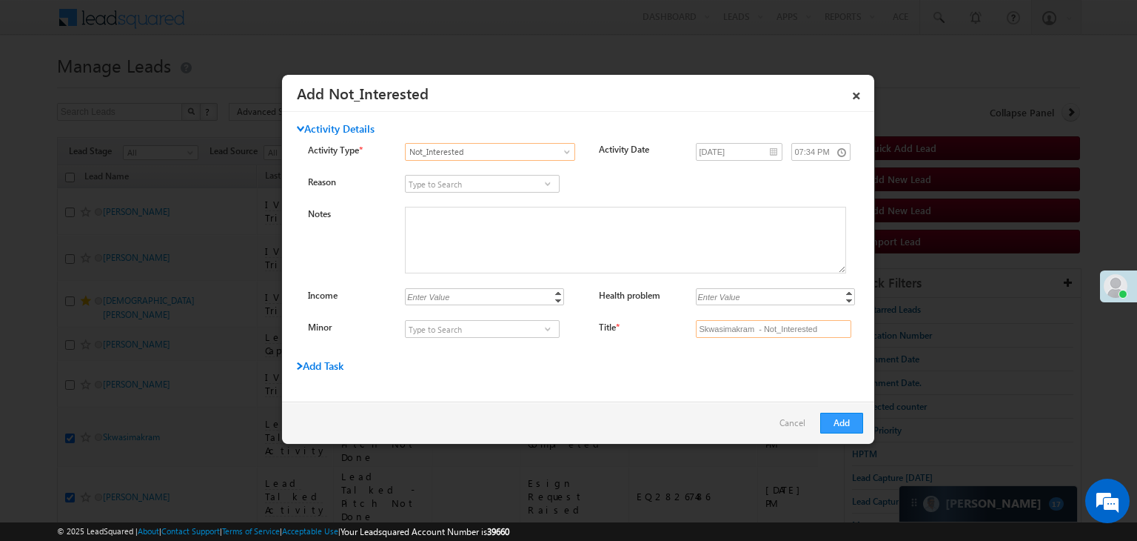
click at [785, 328] on input "Skwasimakram - Not_Interested" at bounding box center [774, 329] width 156 height 18
type input "na"
click at [844, 423] on button "Add" at bounding box center [841, 422] width 43 height 21
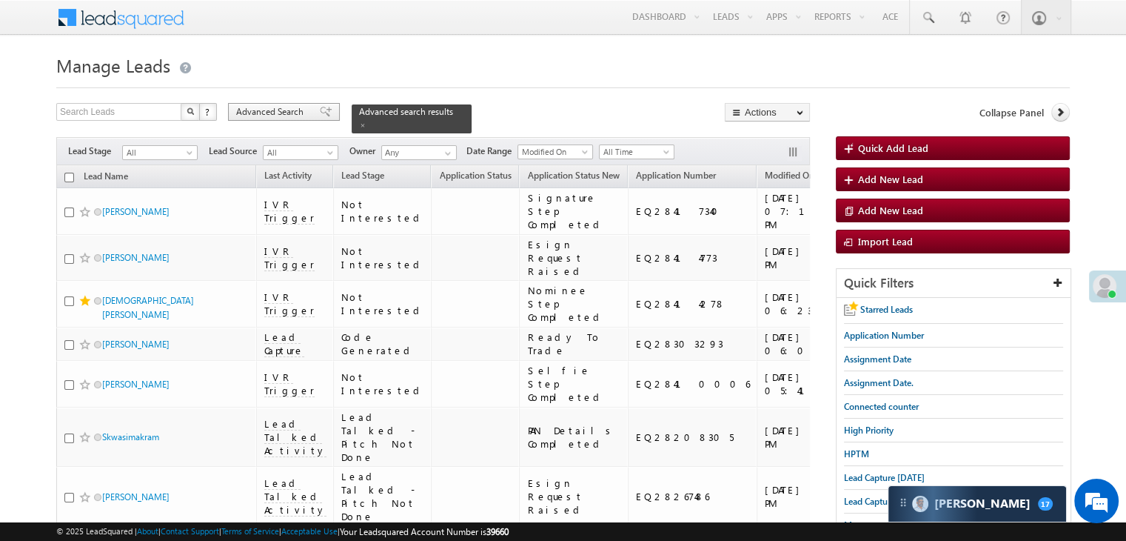
click at [272, 113] on span "Advanced Search" at bounding box center [272, 111] width 72 height 13
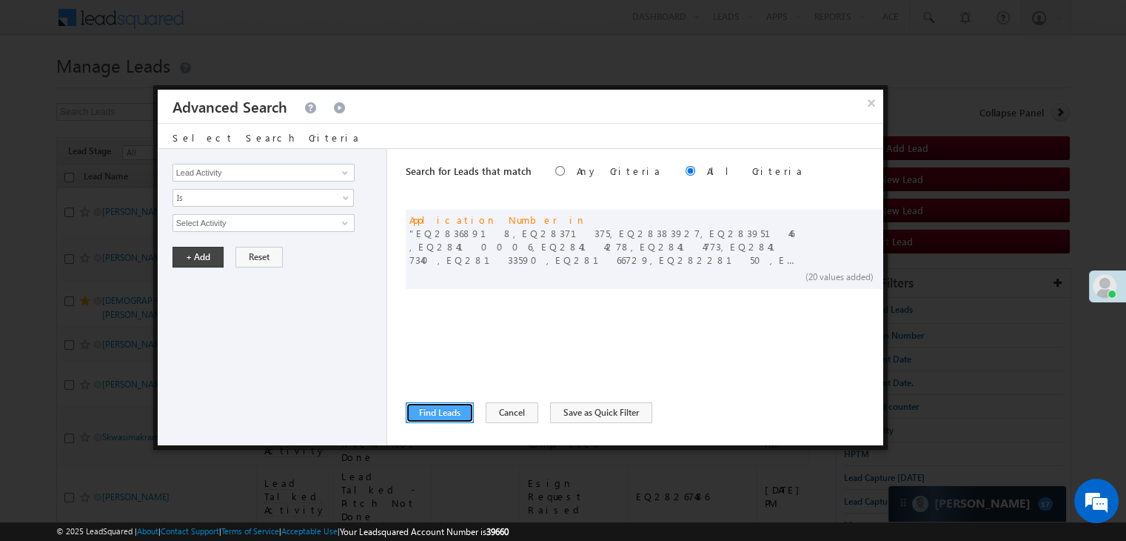
click at [441, 413] on button "Find Leads" at bounding box center [440, 412] width 68 height 21
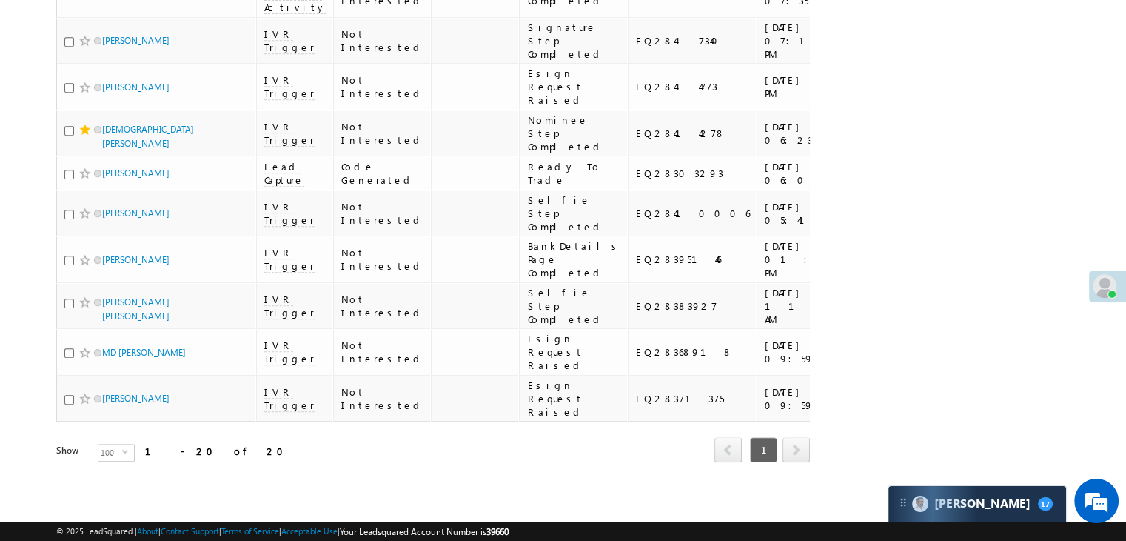
scroll to position [1487, 0]
